Goal: Task Accomplishment & Management: Manage account settings

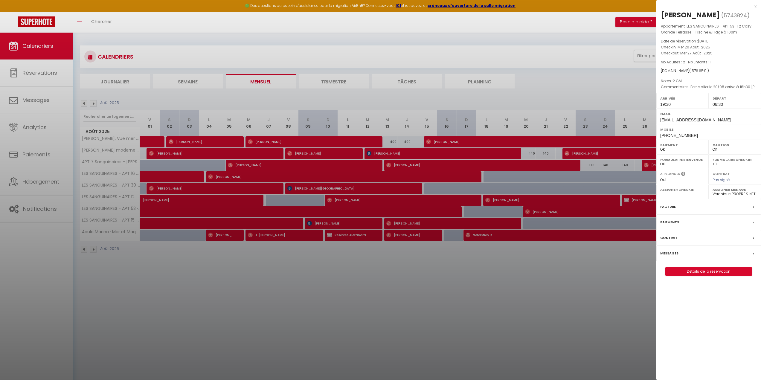
select select "0"
select select "42168"
click at [580, 94] on div at bounding box center [380, 190] width 761 height 380
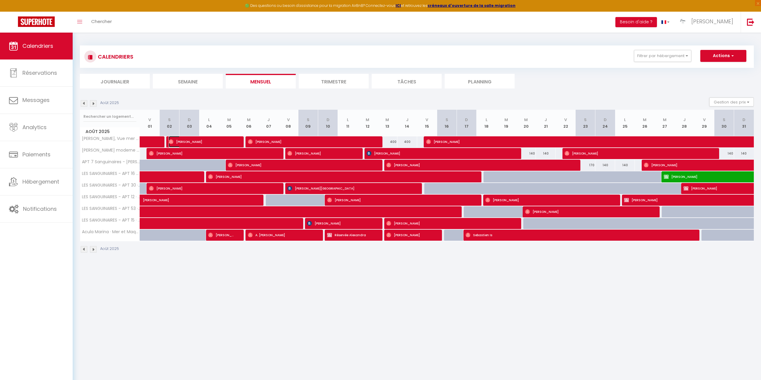
click at [170, 140] on img at bounding box center [171, 141] width 5 height 5
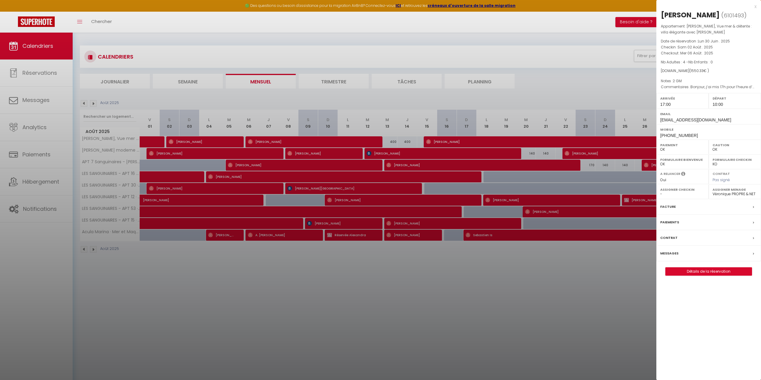
click at [251, 141] on div at bounding box center [380, 190] width 761 height 380
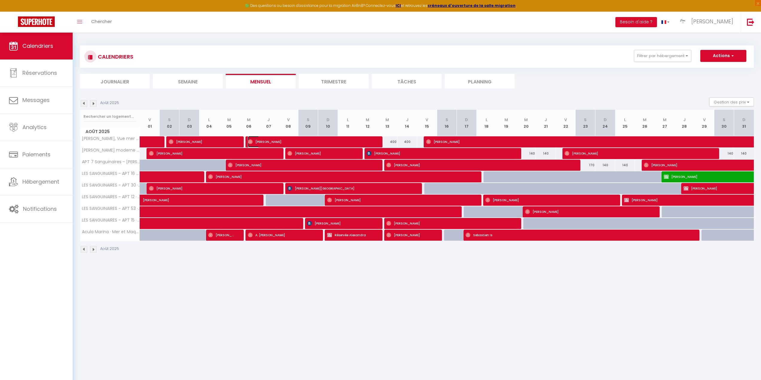
click at [251, 141] on img at bounding box center [250, 141] width 5 height 5
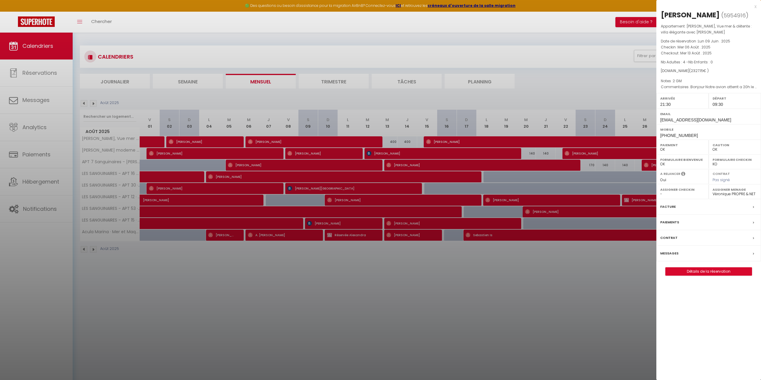
click at [427, 139] on div at bounding box center [380, 190] width 761 height 380
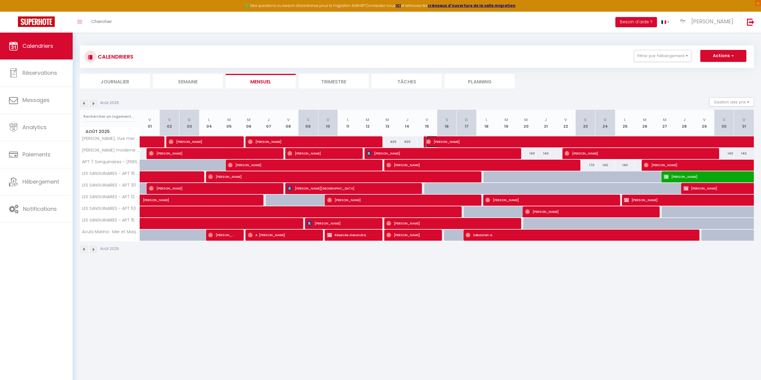
click at [428, 141] on img at bounding box center [428, 141] width 5 height 5
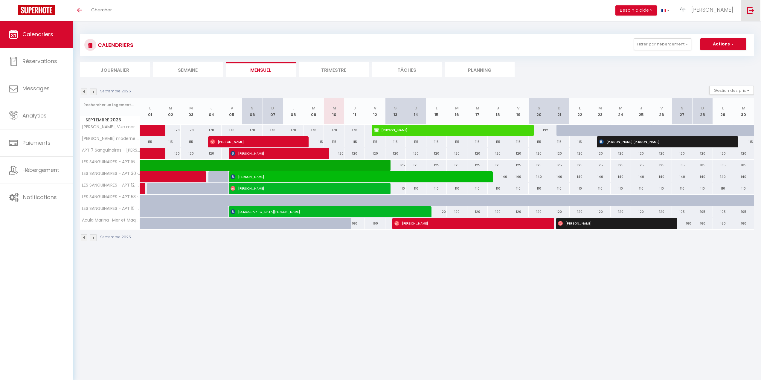
click at [750, 9] on img at bounding box center [750, 10] width 7 height 7
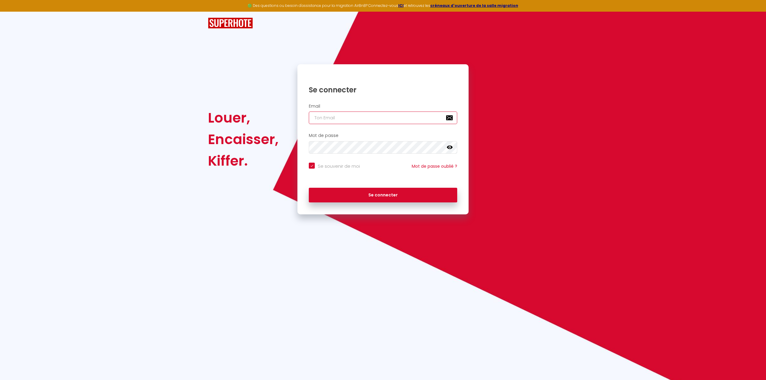
type input "[EMAIL_ADDRESS][DOMAIN_NAME]"
checkbox input "true"
click at [389, 118] on input "[EMAIL_ADDRESS][DOMAIN_NAME]" at bounding box center [383, 118] width 148 height 13
type input "corseextremesud@primoconciergerie.fr"
click at [382, 195] on button "Se connecter" at bounding box center [383, 195] width 148 height 15
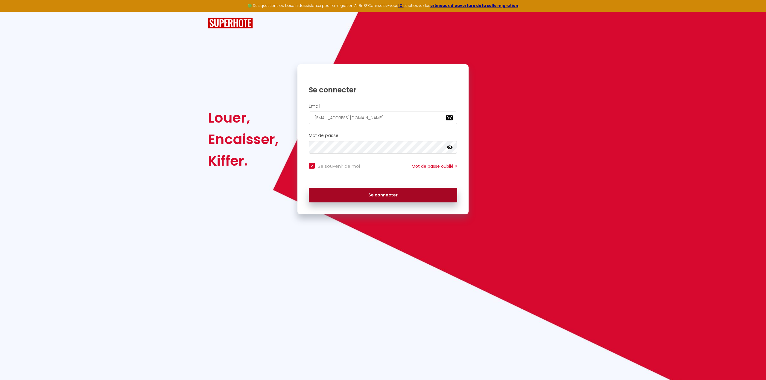
checkbox input "true"
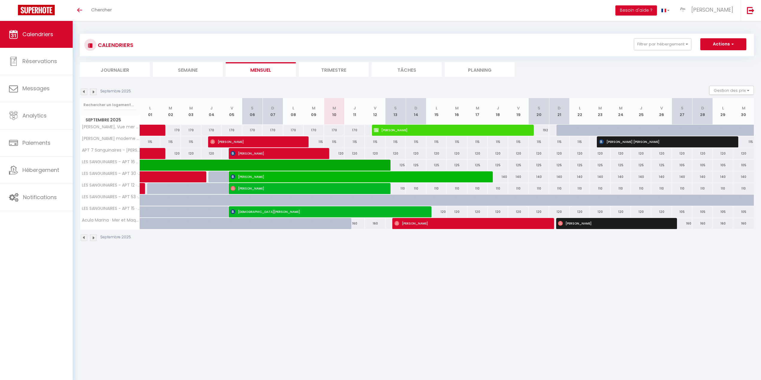
click at [83, 93] on img at bounding box center [84, 92] width 7 height 7
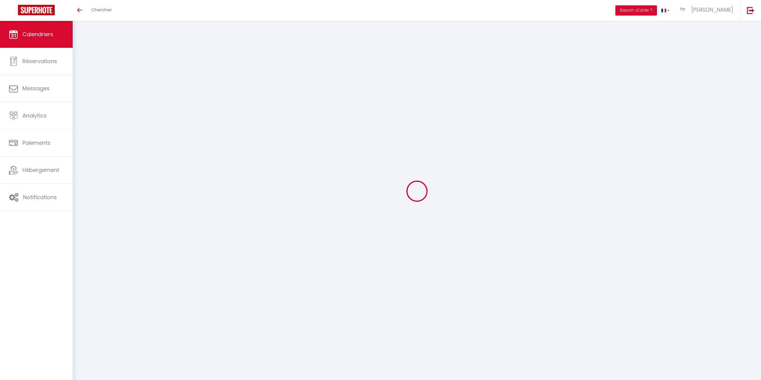
select select
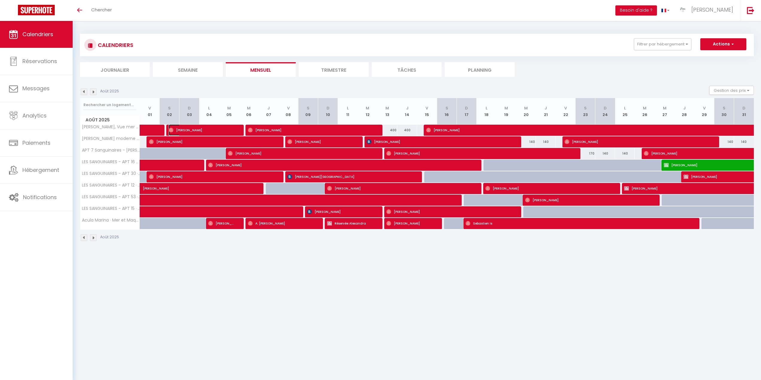
click at [171, 130] on img at bounding box center [171, 130] width 5 height 5
select select "OK"
select select "1"
select select "0"
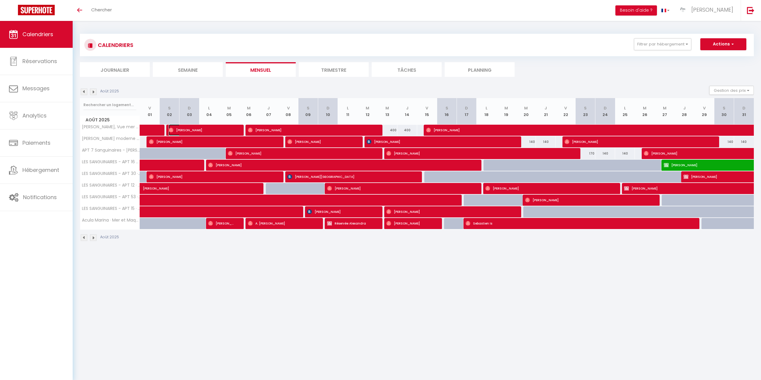
select select "1"
select select
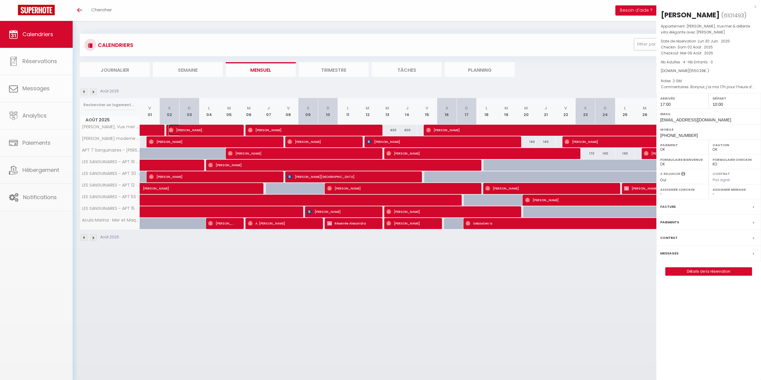
select select "42168"
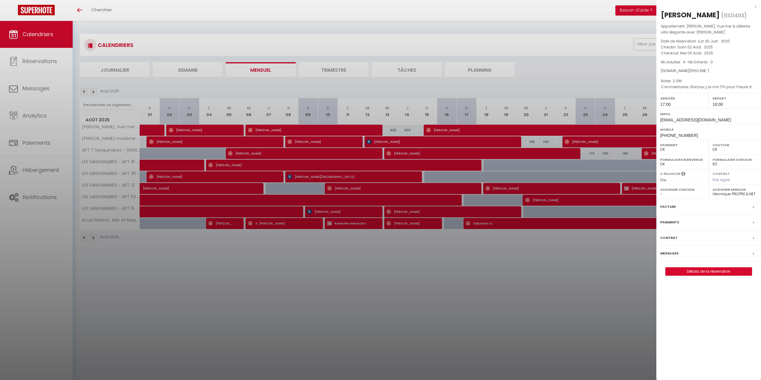
drag, startPoint x: 662, startPoint y: 13, endPoint x: 726, endPoint y: 11, distance: 64.3
click at [726, 11] on h2 "Stephane Gaillard ( 6101493 )" at bounding box center [709, 15] width 96 height 10
copy h2 "Stephane Gaillard"
click at [258, 129] on div at bounding box center [380, 190] width 761 height 380
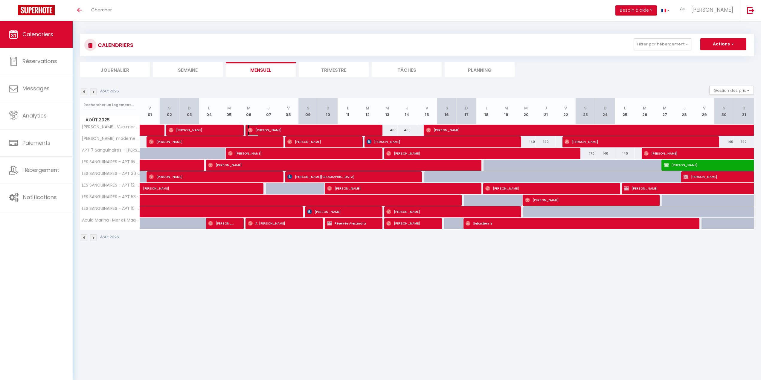
click at [249, 129] on img at bounding box center [250, 130] width 5 height 5
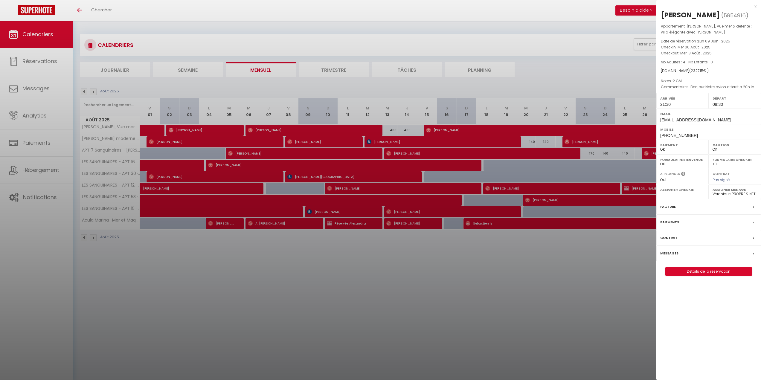
drag, startPoint x: 680, startPoint y: 13, endPoint x: 709, endPoint y: 13, distance: 29.3
click at [709, 13] on div "Daniel Terrom" at bounding box center [690, 15] width 59 height 10
copy div "Daniel Terrom"
click at [429, 130] on div at bounding box center [380, 190] width 761 height 380
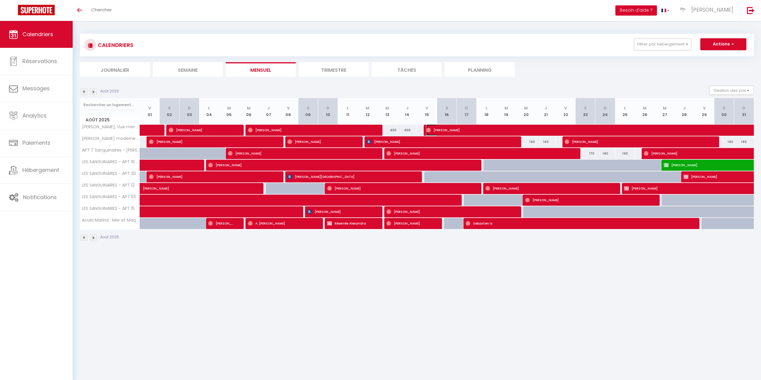
click at [429, 130] on img at bounding box center [428, 130] width 5 height 5
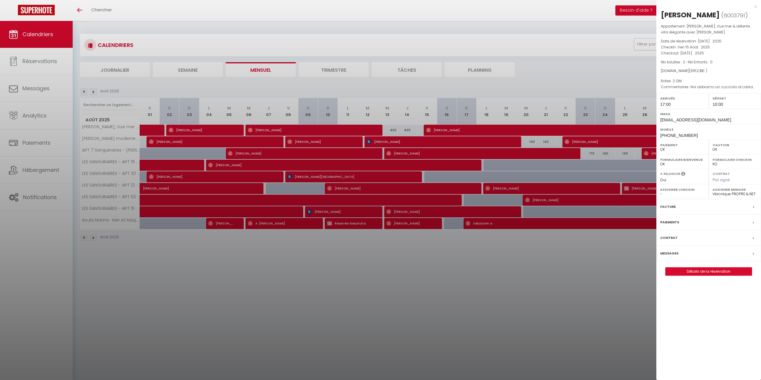
drag, startPoint x: 661, startPoint y: 13, endPoint x: 732, endPoint y: 13, distance: 70.6
click at [732, 13] on h2 "Pierfrancesco Dauri ( 6003791 )" at bounding box center [709, 15] width 96 height 10
copy div "Pierfrancesco Dauri"
click at [231, 153] on div at bounding box center [380, 190] width 761 height 380
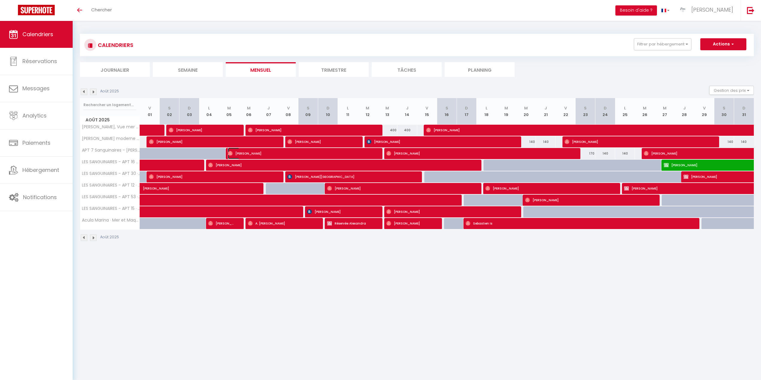
click at [230, 152] on img at bounding box center [230, 153] width 5 height 5
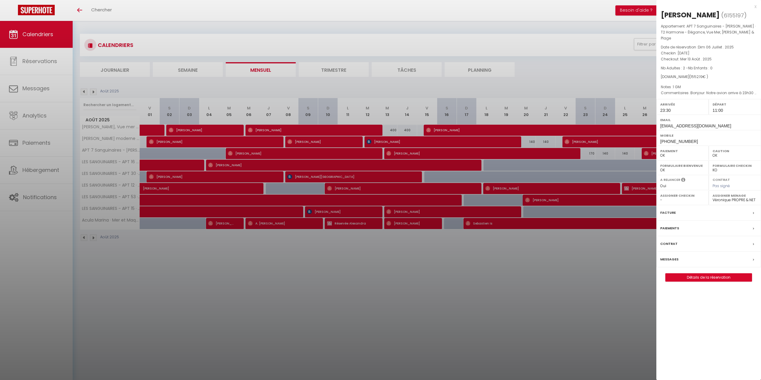
click at [182, 132] on div at bounding box center [380, 190] width 761 height 380
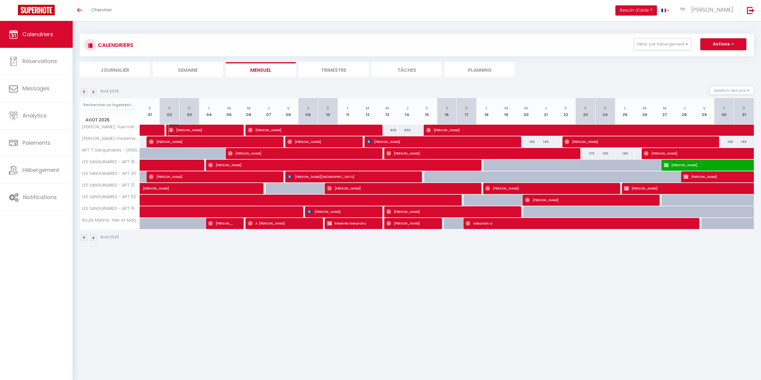
click at [170, 130] on img at bounding box center [171, 130] width 5 height 5
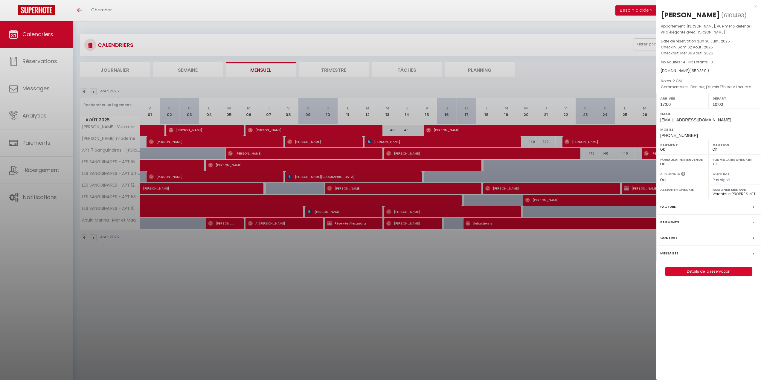
click at [229, 151] on div at bounding box center [380, 190] width 761 height 380
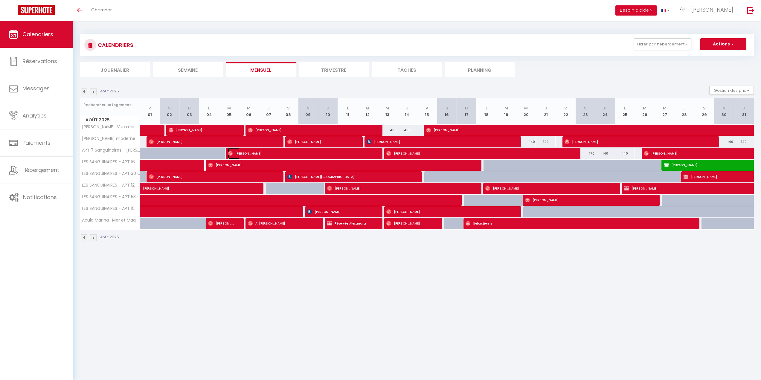
click at [229, 151] on img at bounding box center [230, 153] width 5 height 5
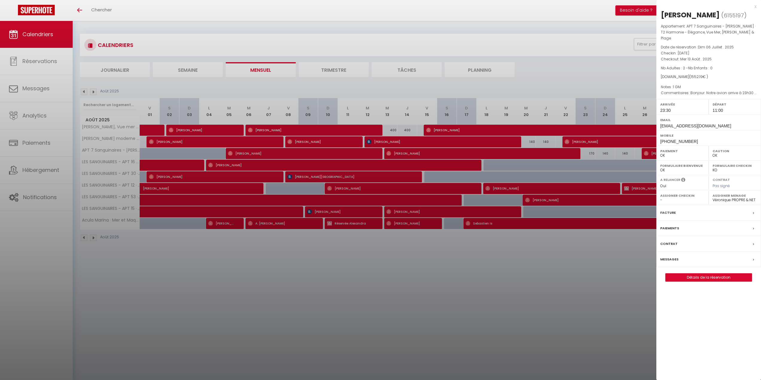
drag, startPoint x: 662, startPoint y: 13, endPoint x: 704, endPoint y: 13, distance: 42.5
click at [704, 13] on h2 "Arthur Béné ( 6155197 )" at bounding box center [709, 15] width 96 height 10
copy h2 "Arthur Béné"
click at [389, 153] on div at bounding box center [380, 190] width 761 height 380
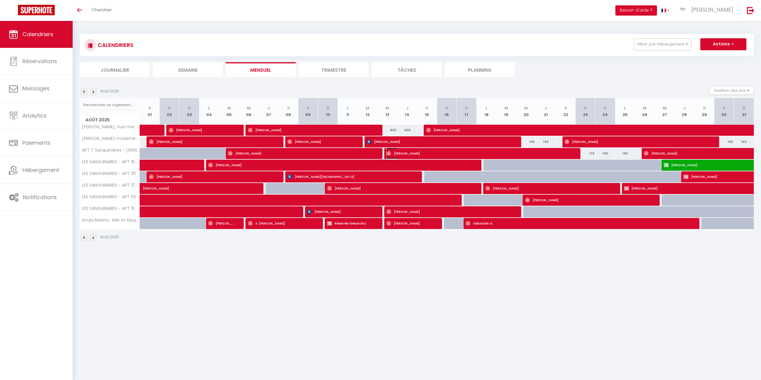
click at [389, 153] on img at bounding box center [388, 153] width 5 height 5
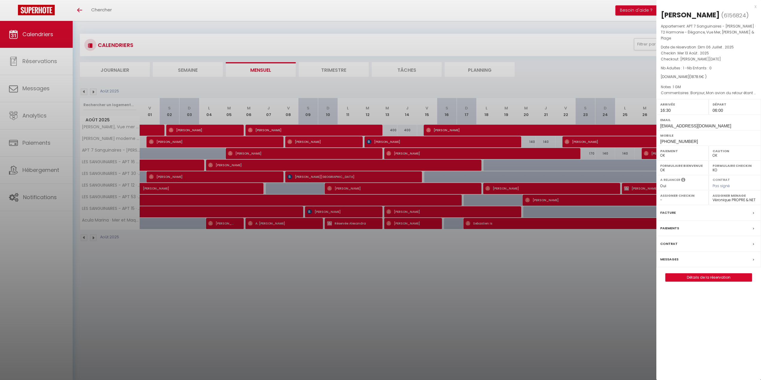
drag, startPoint x: 661, startPoint y: 15, endPoint x: 714, endPoint y: 11, distance: 53.1
click at [714, 11] on h2 "Mikaël Rolland ( 6156824 )" at bounding box center [709, 15] width 96 height 10
copy h2 "Mikaël Rolland"
click at [636, 158] on div at bounding box center [380, 190] width 761 height 380
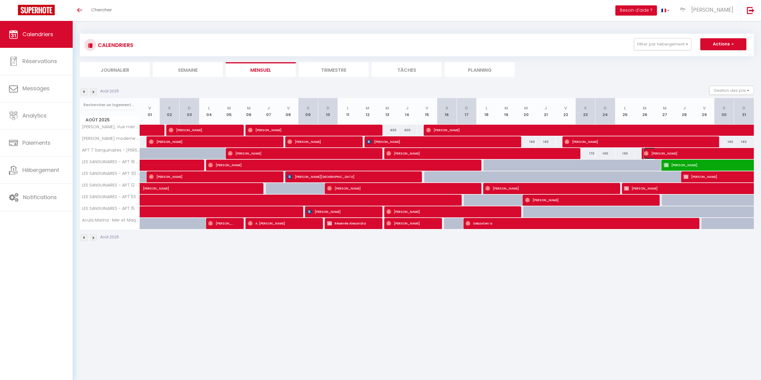
click at [644, 152] on img at bounding box center [646, 153] width 5 height 5
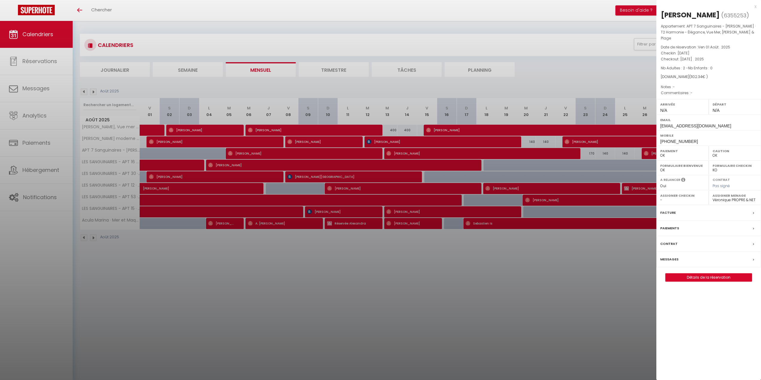
drag, startPoint x: 662, startPoint y: 13, endPoint x: 728, endPoint y: 14, distance: 66.1
click at [728, 14] on h2 "Veronique Ziliotto ( 6355253 )" at bounding box center [709, 15] width 96 height 10
click at [719, 13] on div "Veronique Ziliotto" at bounding box center [690, 15] width 59 height 10
drag, startPoint x: 662, startPoint y: 13, endPoint x: 723, endPoint y: 11, distance: 61.0
click at [720, 11] on div "Veronique Ziliotto" at bounding box center [690, 15] width 59 height 10
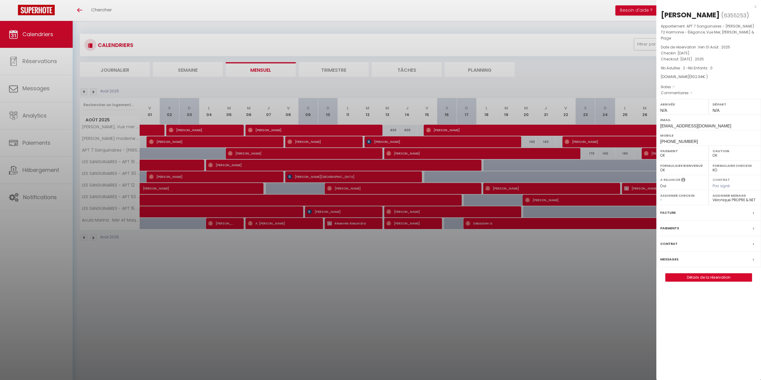
copy div "Veronique Ziliotto"
click at [212, 281] on div at bounding box center [380, 190] width 761 height 380
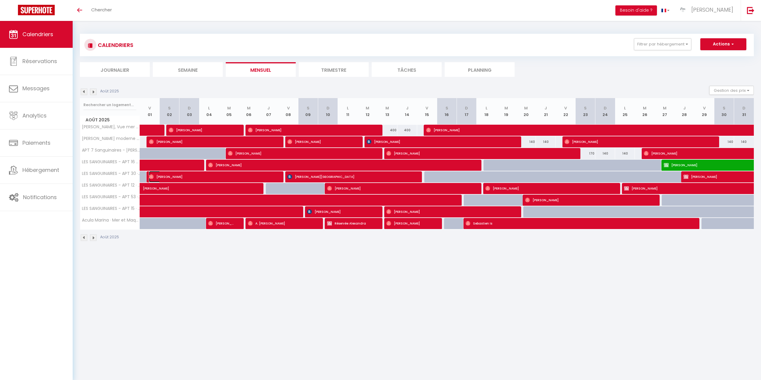
click at [150, 176] on img at bounding box center [151, 176] width 5 height 5
select select "1"
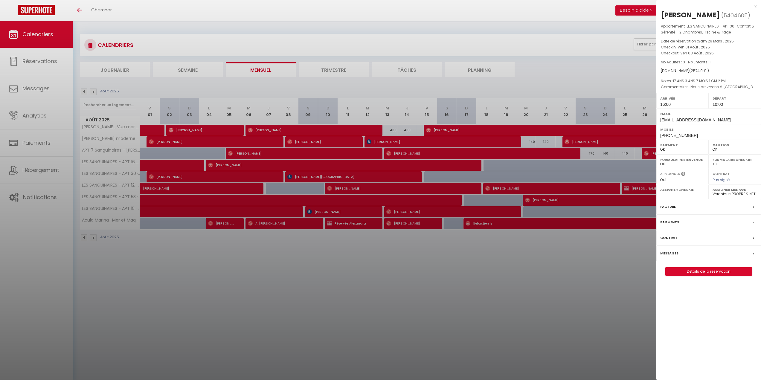
click at [289, 176] on div at bounding box center [380, 190] width 761 height 380
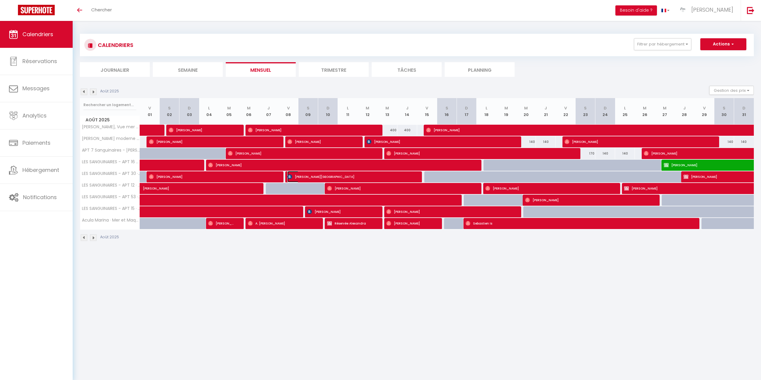
click at [289, 176] on img at bounding box center [289, 176] width 5 height 5
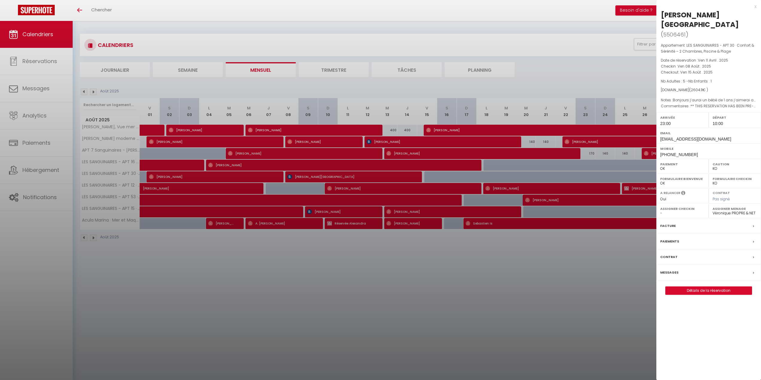
click at [537, 175] on div at bounding box center [380, 190] width 761 height 380
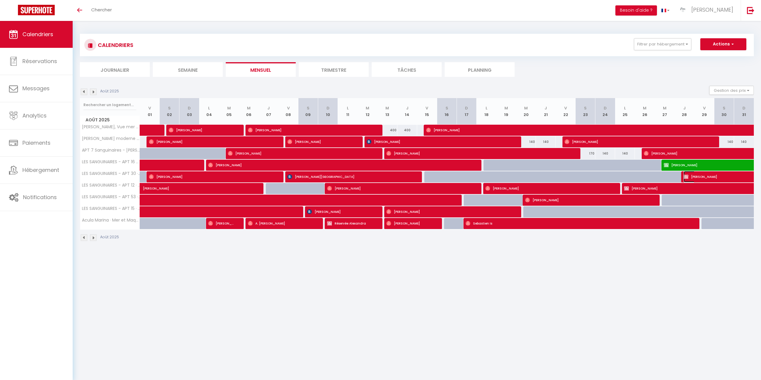
click at [685, 174] on img at bounding box center [686, 176] width 5 height 5
select select "OK"
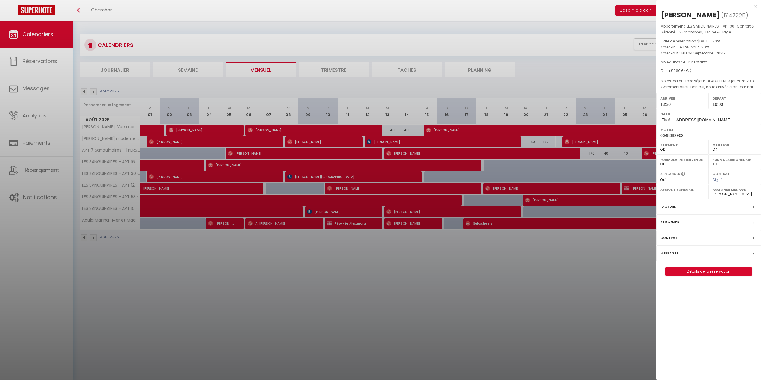
click at [160, 176] on div at bounding box center [380, 190] width 761 height 380
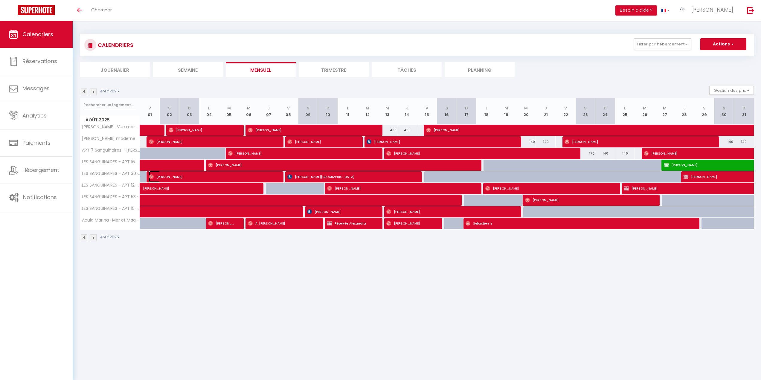
click at [150, 177] on img at bounding box center [151, 176] width 5 height 5
select select "42168"
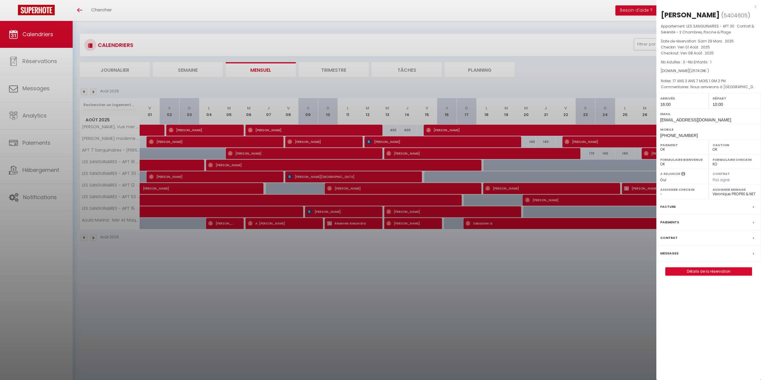
drag, startPoint x: 662, startPoint y: 13, endPoint x: 714, endPoint y: 11, distance: 52.1
click at [714, 11] on div "Xavier Derepas" at bounding box center [690, 15] width 59 height 10
copy div "Xavier Derepas"
click at [296, 176] on div at bounding box center [380, 190] width 761 height 380
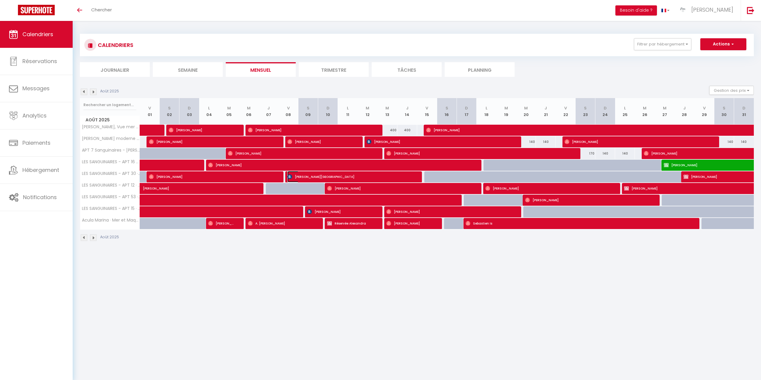
click at [290, 177] on img at bounding box center [289, 176] width 5 height 5
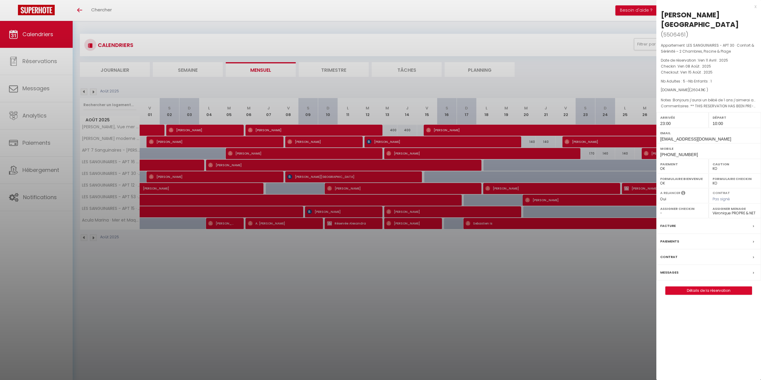
drag, startPoint x: 661, startPoint y: 13, endPoint x: 707, endPoint y: 12, distance: 46.4
click at [707, 12] on div "Gaelle Girona ( 5506461 ) Appartement : LES SANGUINAIRES - APT 30 · Confort & S…" at bounding box center [708, 152] width 105 height 285
copy div "Gaelle Girona"
click at [317, 175] on div at bounding box center [380, 190] width 761 height 380
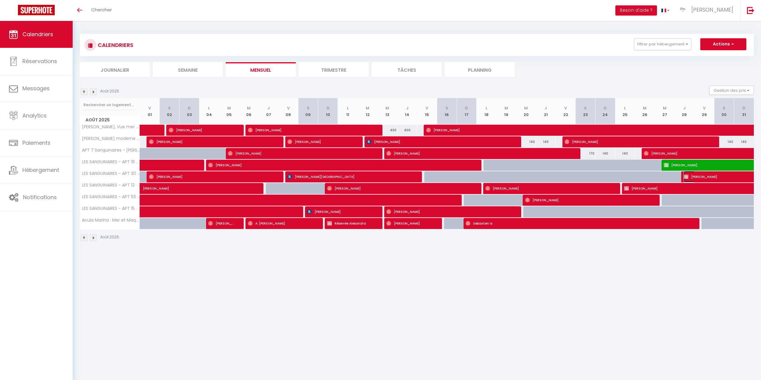
click at [687, 176] on img at bounding box center [686, 176] width 5 height 5
select select "OK"
select select "42170"
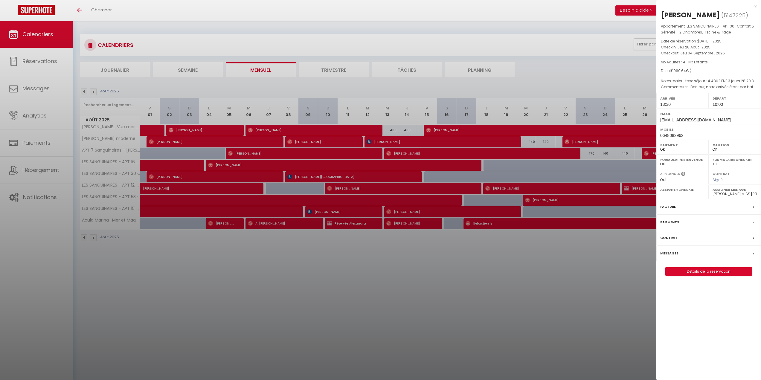
drag, startPoint x: 666, startPoint y: 12, endPoint x: 733, endPoint y: 15, distance: 66.7
click at [733, 15] on h2 "Monique BOULLOUD ( 5147225 )" at bounding box center [709, 15] width 96 height 10
copy div "Monique BOULLOUD"
click at [180, 254] on div at bounding box center [380, 190] width 761 height 380
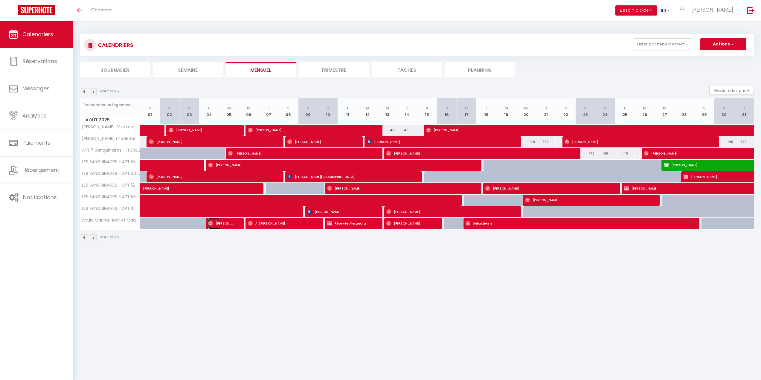
click at [210, 222] on img at bounding box center [210, 223] width 5 height 5
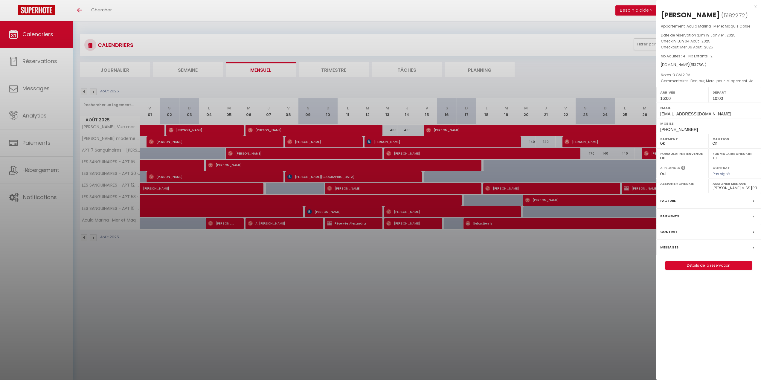
click at [290, 140] on div at bounding box center [380, 190] width 761 height 380
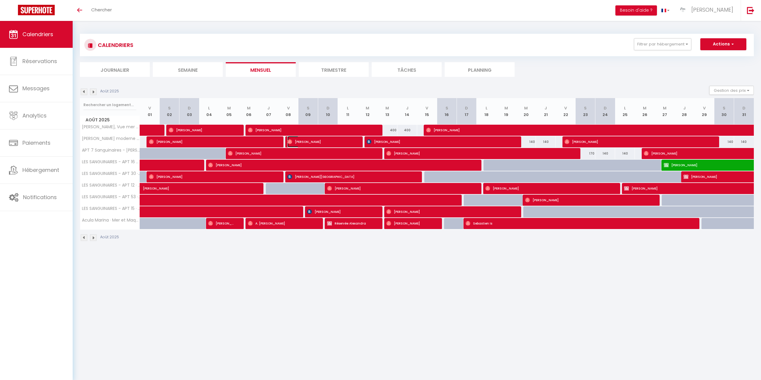
click at [290, 140] on img at bounding box center [289, 141] width 5 height 5
select select
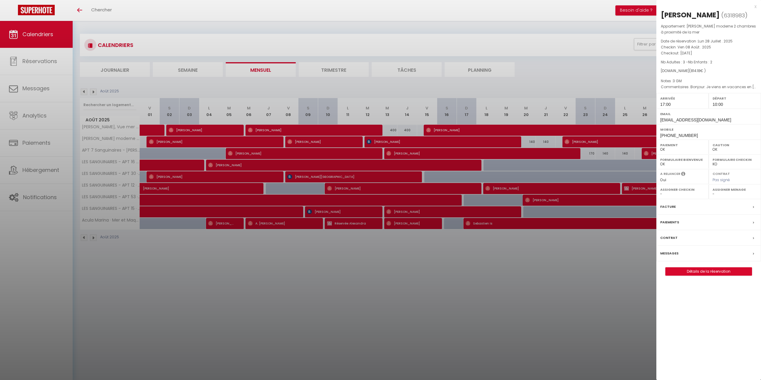
click at [368, 141] on div at bounding box center [380, 190] width 761 height 380
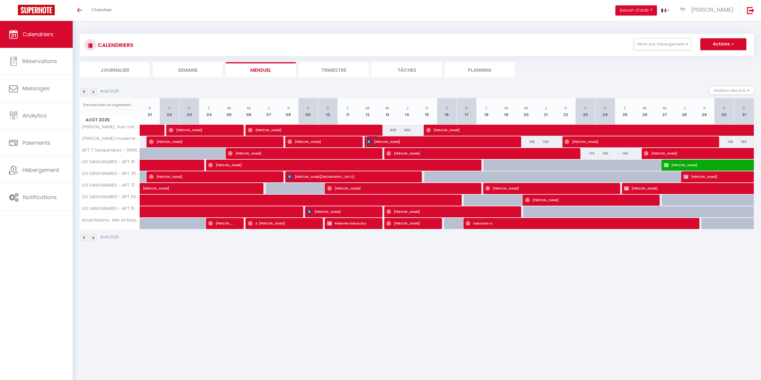
click at [368, 141] on img at bounding box center [369, 141] width 5 height 5
select select "KO"
select select "42168"
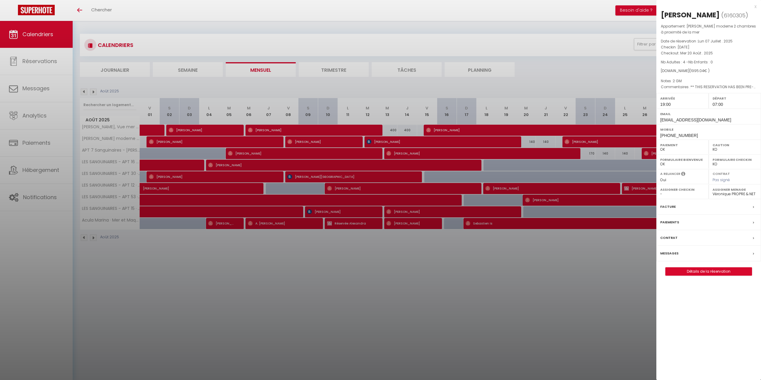
click at [564, 140] on div at bounding box center [380, 190] width 761 height 380
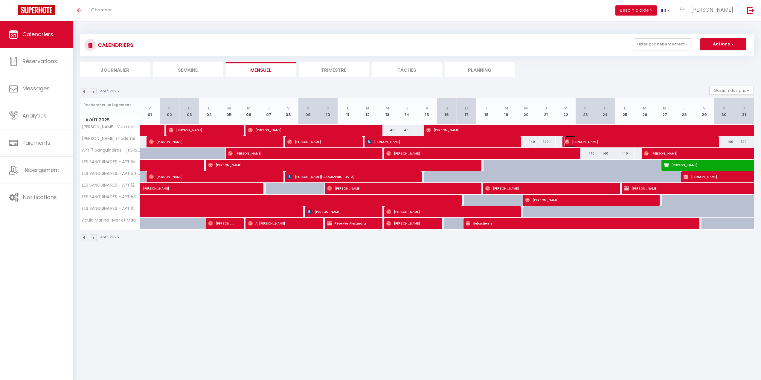
click at [566, 140] on img at bounding box center [567, 141] width 5 height 5
select select "OK"
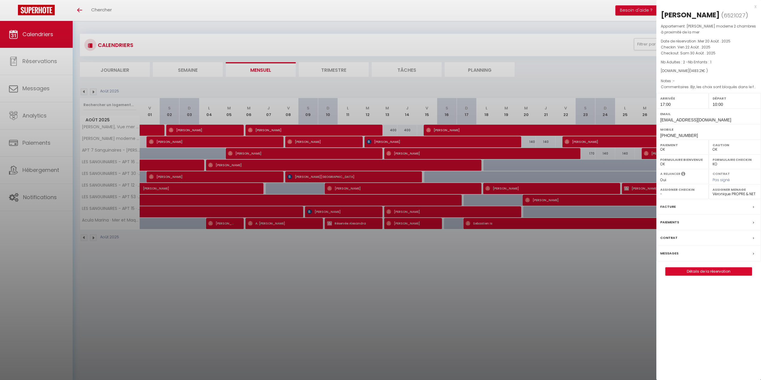
click at [152, 141] on div at bounding box center [380, 190] width 761 height 380
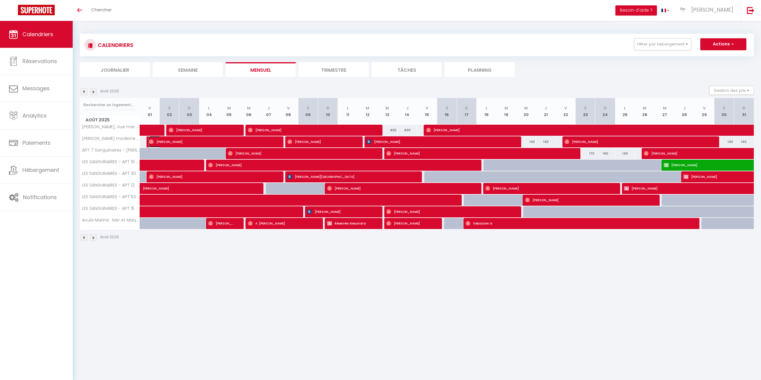
click at [151, 141] on img at bounding box center [151, 141] width 5 height 5
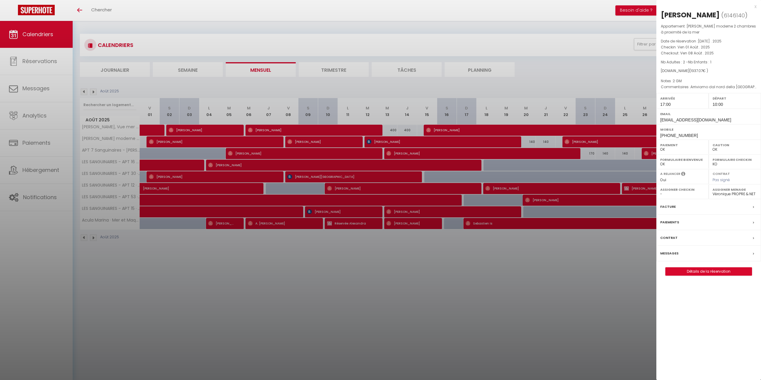
drag, startPoint x: 661, startPoint y: 13, endPoint x: 708, endPoint y: 12, distance: 46.7
click at [708, 12] on div "Monica Crotti" at bounding box center [690, 15] width 59 height 10
copy div "Monica Crotti"
click at [287, 141] on div at bounding box center [380, 190] width 761 height 380
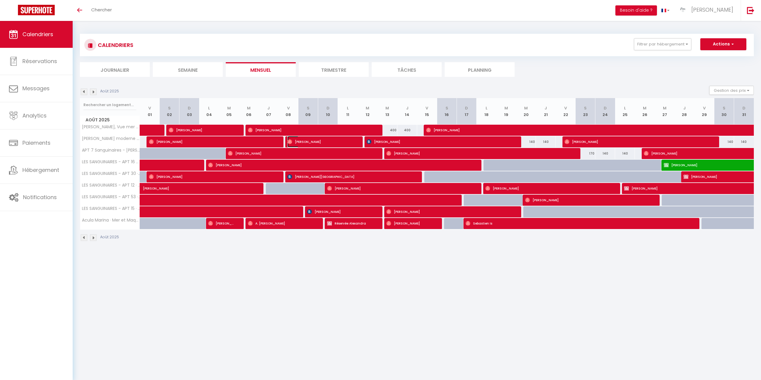
click at [288, 141] on img at bounding box center [289, 141] width 5 height 5
select select
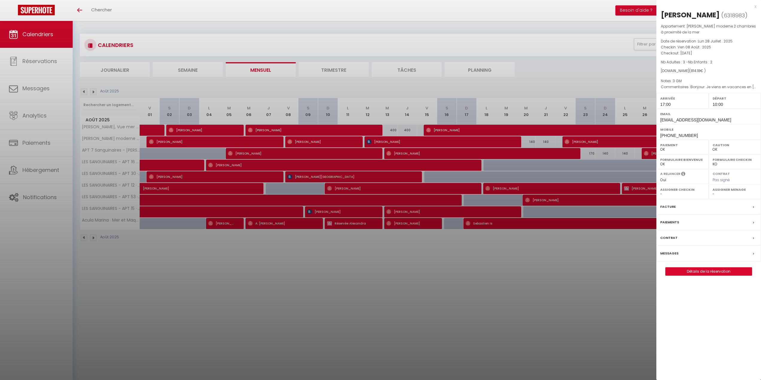
drag, startPoint x: 665, startPoint y: 14, endPoint x: 725, endPoint y: 13, distance: 59.8
click at [720, 13] on div "Françoise Thomas" at bounding box center [690, 15] width 59 height 10
click at [366, 141] on div at bounding box center [380, 190] width 761 height 380
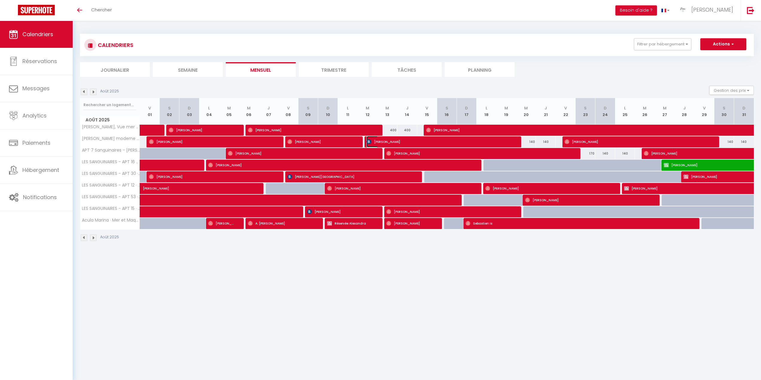
click at [368, 141] on img at bounding box center [369, 141] width 5 height 5
select select "KO"
select select "42168"
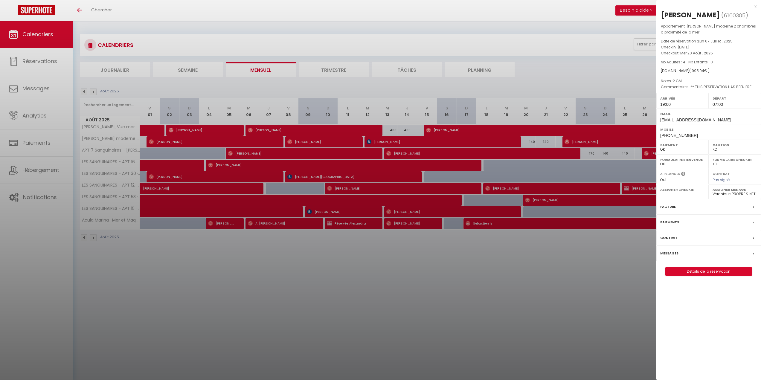
drag, startPoint x: 661, startPoint y: 13, endPoint x: 717, endPoint y: 12, distance: 55.6
click at [717, 12] on div "Maxime Palliani" at bounding box center [690, 15] width 59 height 10
click at [566, 141] on div at bounding box center [380, 190] width 761 height 380
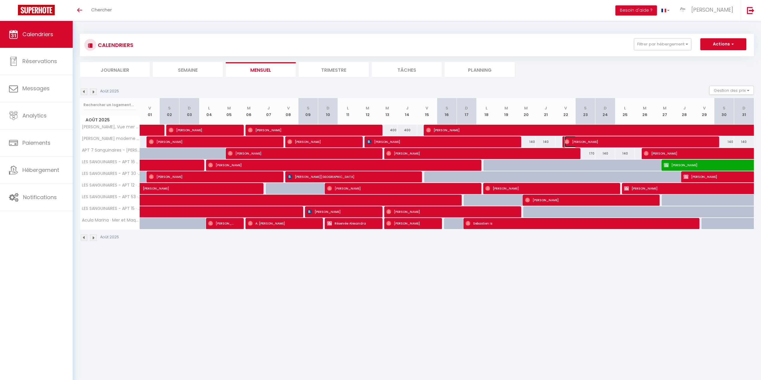
click at [566, 141] on img at bounding box center [567, 141] width 5 height 5
select select "OK"
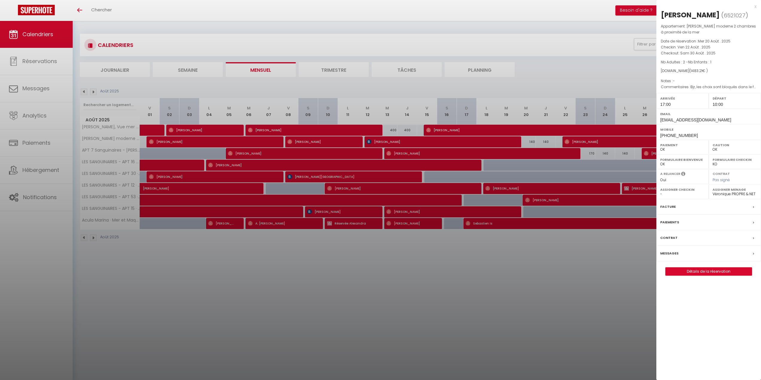
drag, startPoint x: 661, startPoint y: 13, endPoint x: 715, endPoint y: 13, distance: 53.8
click at [715, 13] on h2 "Daniel Taverny ( 6521027 )" at bounding box center [709, 15] width 96 height 10
drag, startPoint x: 158, startPoint y: 249, endPoint x: 159, endPoint y: 242, distance: 6.9
click at [159, 248] on div at bounding box center [380, 190] width 761 height 380
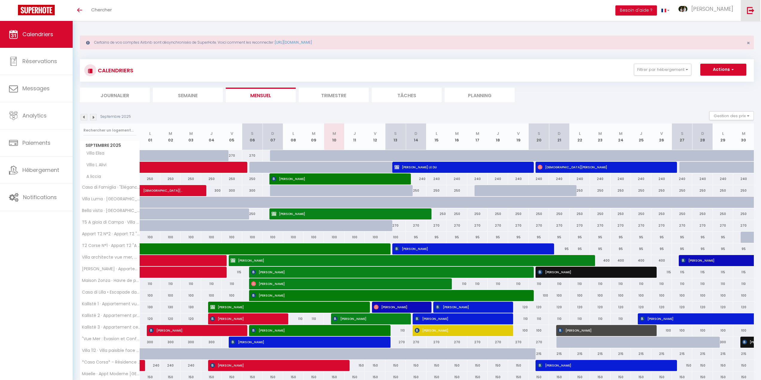
click at [748, 10] on img at bounding box center [750, 10] width 7 height 7
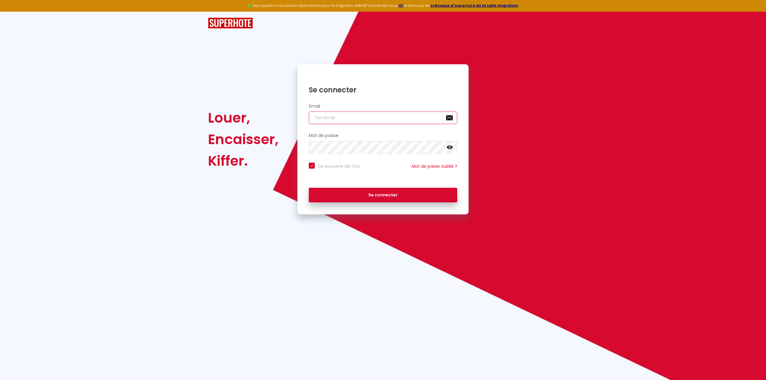
type input "[EMAIL_ADDRESS][DOMAIN_NAME]"
checkbox input "true"
click at [407, 116] on input "[EMAIL_ADDRESS][DOMAIN_NAME]" at bounding box center [383, 118] width 148 height 13
type input "[EMAIL_ADDRESS][DOMAIN_NAME]"
click at [371, 194] on button "Se connecter" at bounding box center [383, 195] width 148 height 15
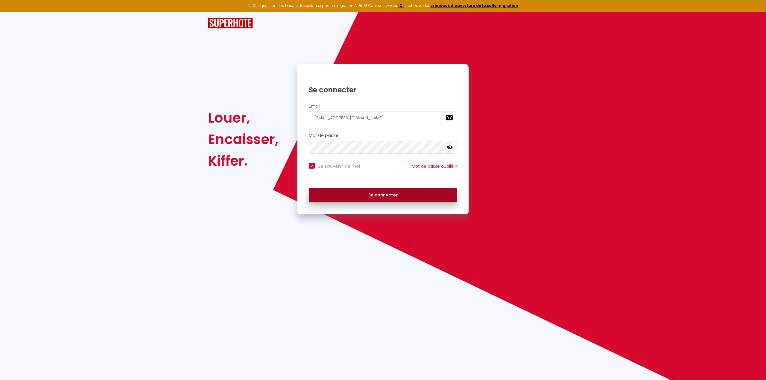
checkbox input "true"
